Goal: Task Accomplishment & Management: Complete application form

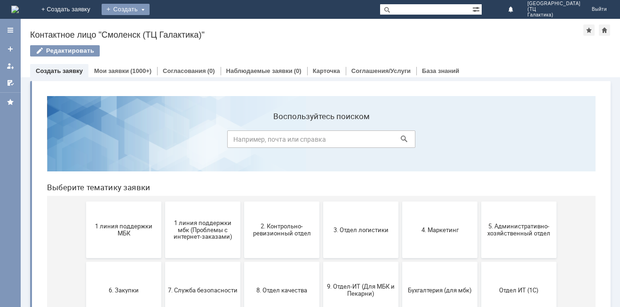
click at [150, 10] on div "Создать" at bounding box center [126, 9] width 48 height 11
click at [175, 27] on link "Заявка" at bounding box center [140, 28] width 72 height 11
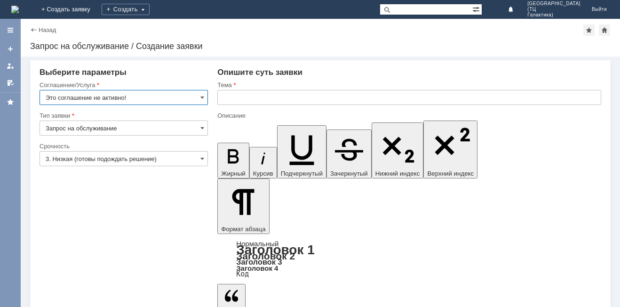
click at [197, 96] on input "Это соглашение не активно!" at bounding box center [124, 97] width 168 height 15
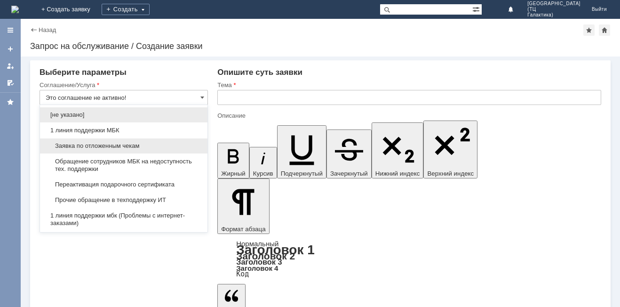
click at [76, 142] on span "Заявка по отложенным чекам" at bounding box center [124, 146] width 156 height 8
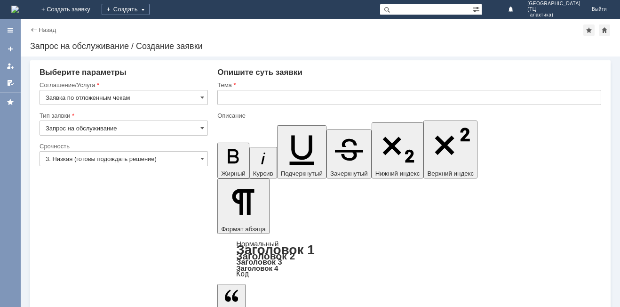
type input "Заявка по отложенным чекам"
click at [224, 96] on input "text" at bounding box center [409, 97] width 384 height 15
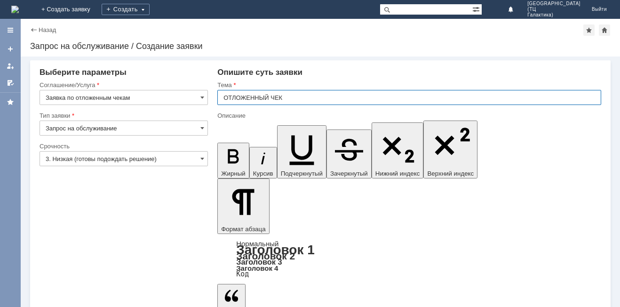
type input "ОТЛОЖЕННЫЙ ЧЕК"
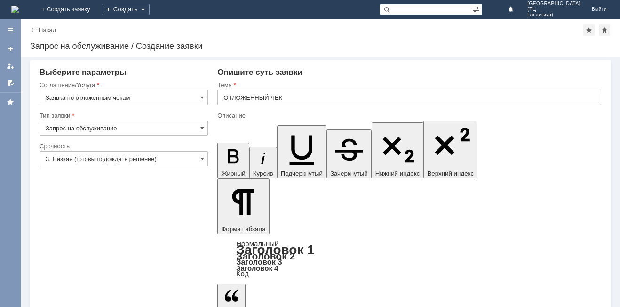
drag, startPoint x: 258, startPoint y: 2521, endPoint x: 236, endPoint y: 2530, distance: 23.2
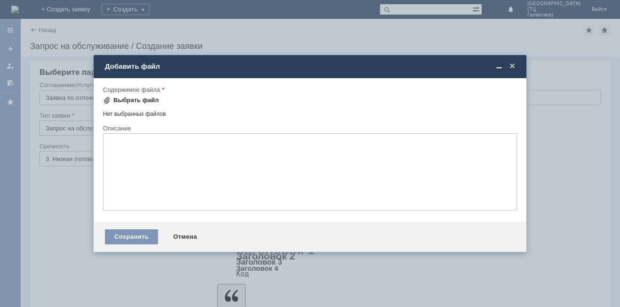
click at [127, 103] on div "Выбрать файл" at bounding box center [136, 100] width 46 height 8
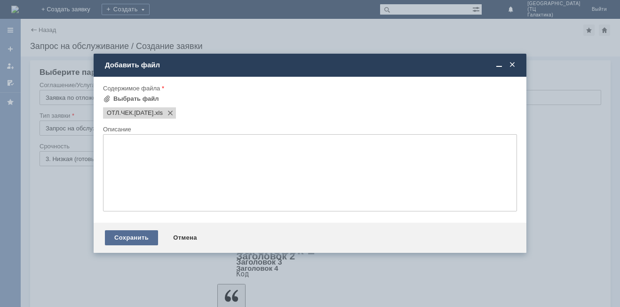
click at [124, 240] on div "Сохранить" at bounding box center [131, 237] width 53 height 15
